Goal: Information Seeking & Learning: Learn about a topic

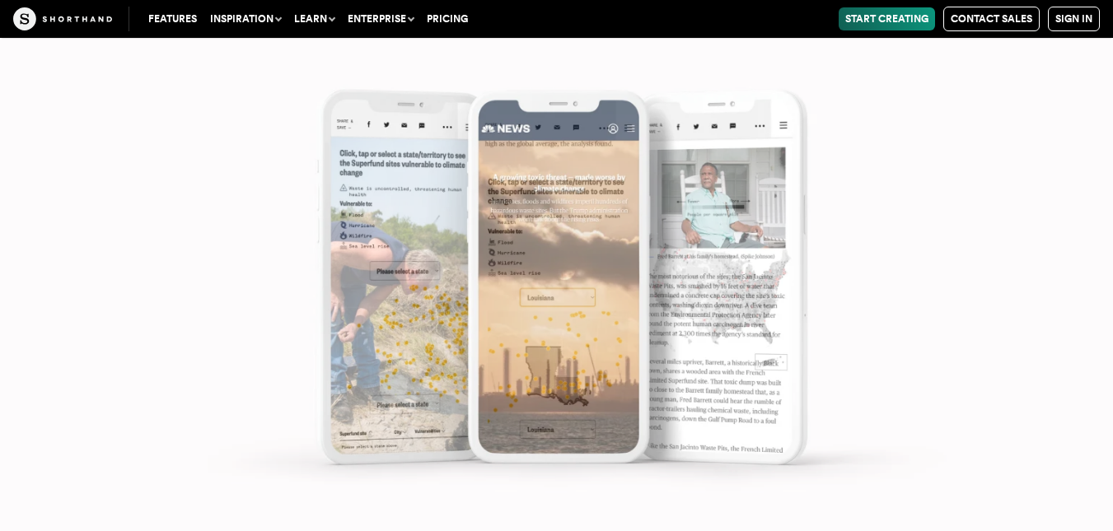
scroll to position [13649, 0]
click at [545, 276] on img at bounding box center [556, 265] width 1113 height 531
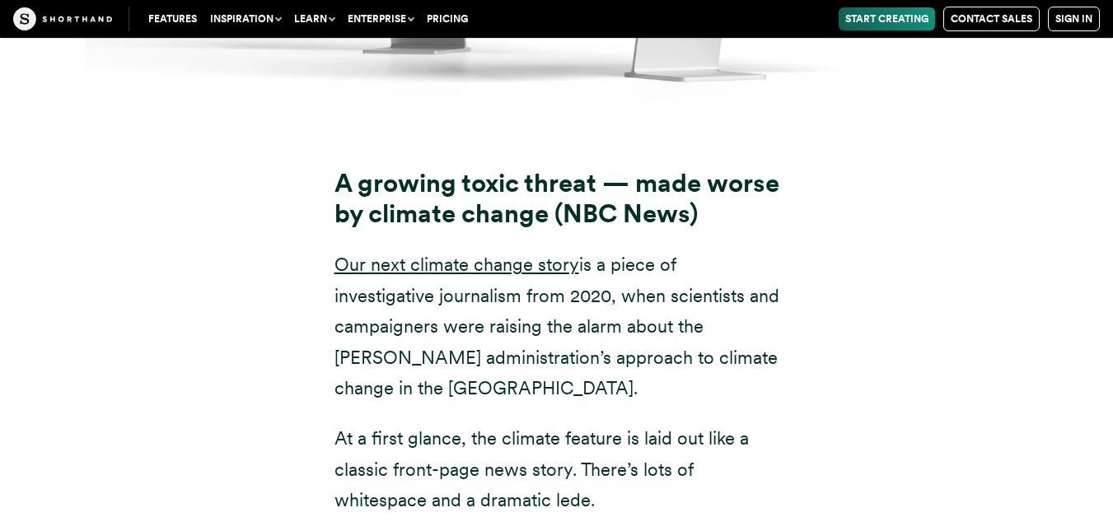
scroll to position [12469, 0]
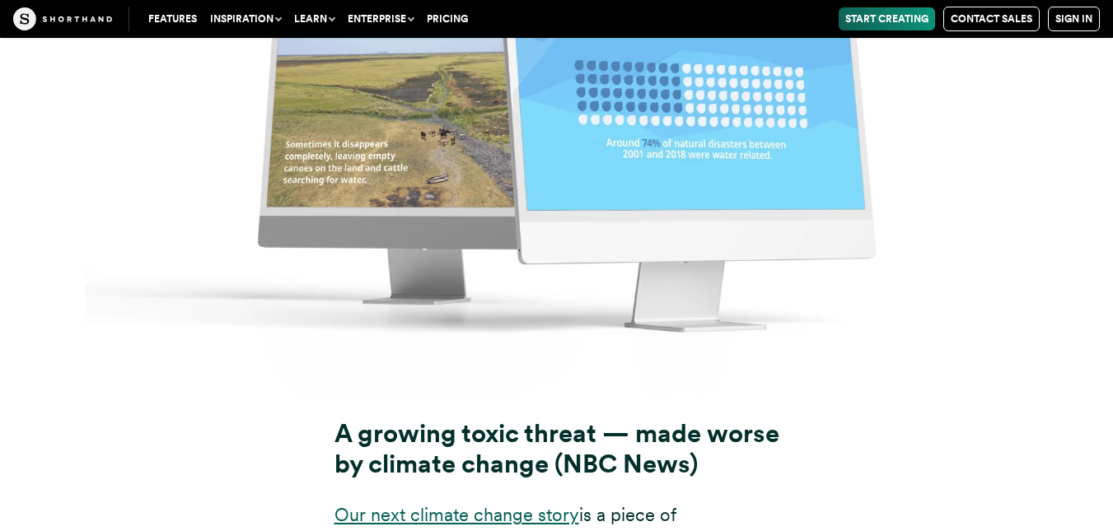
click at [493, 504] on link "Our next climate change story" at bounding box center [456, 514] width 245 height 21
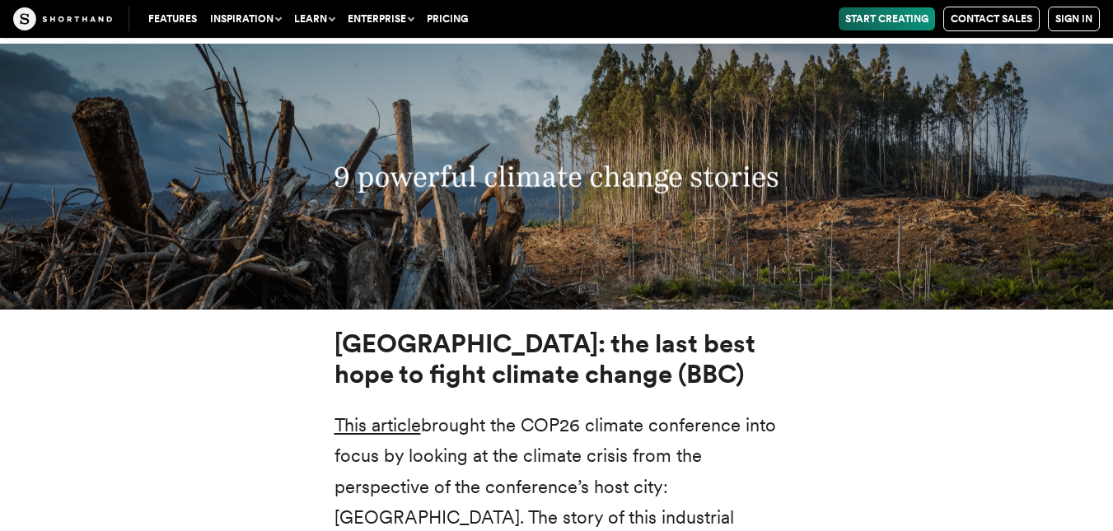
scroll to position [5689, 0]
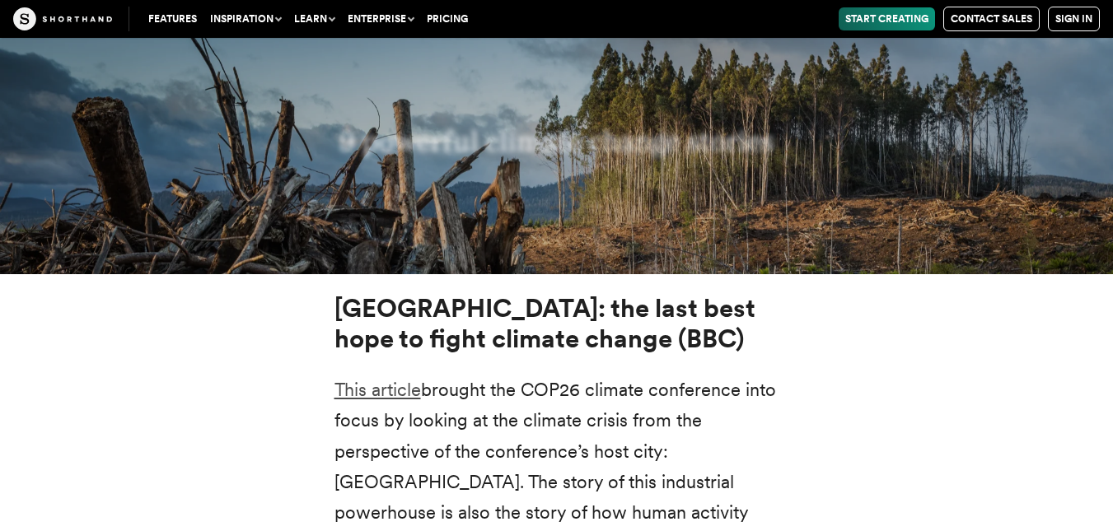
click at [382, 379] on link "This article" at bounding box center [377, 389] width 86 height 21
